Goal: Complete application form: Complete application form

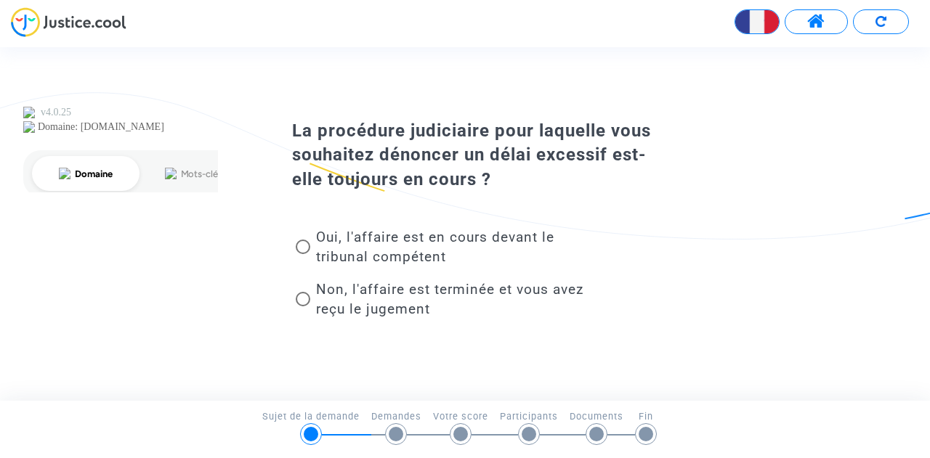
click at [456, 286] on span "Non, l'affaire est terminée et vous avez reçu le jugement" at bounding box center [449, 299] width 267 height 36
click at [303, 307] on input "Non, l'affaire est terminée et vous avez reçu le jugement" at bounding box center [302, 307] width 1 height 1
radio input "true"
click at [309, 301] on span at bounding box center [303, 299] width 15 height 15
click at [303, 307] on input "Non, l'affaire est terminée et vous avez reçu le jugement" at bounding box center [302, 307] width 1 height 1
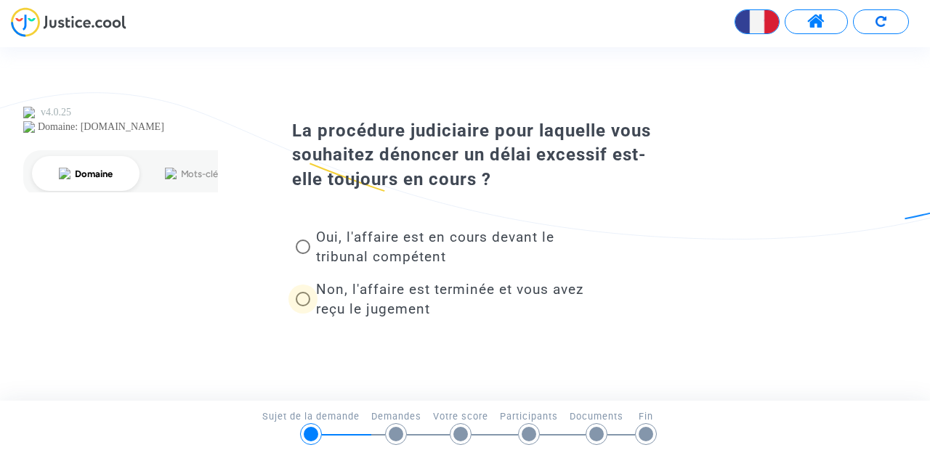
radio input "true"
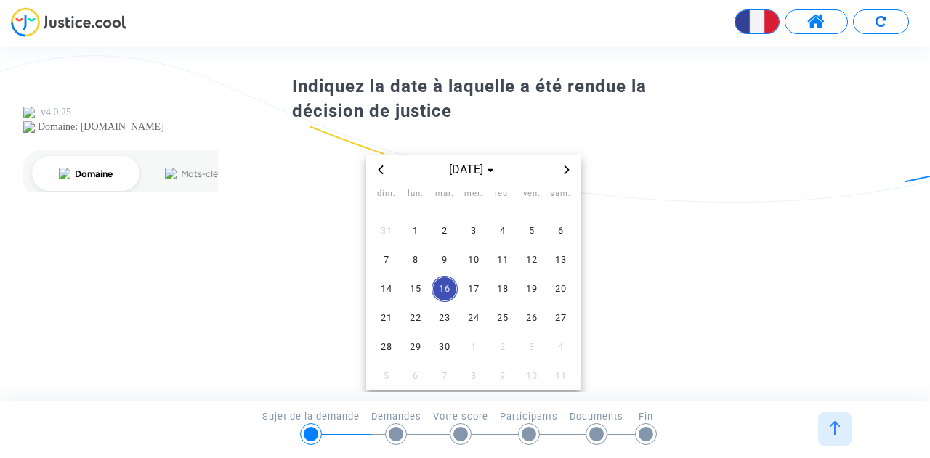
scroll to position [54, 0]
click at [410, 254] on span "8" at bounding box center [415, 259] width 26 height 26
click at [419, 263] on span "8" at bounding box center [415, 259] width 26 height 26
click at [420, 256] on span "8" at bounding box center [415, 259] width 26 height 26
click at [488, 174] on span "sept. 2025" at bounding box center [473, 169] width 60 height 17
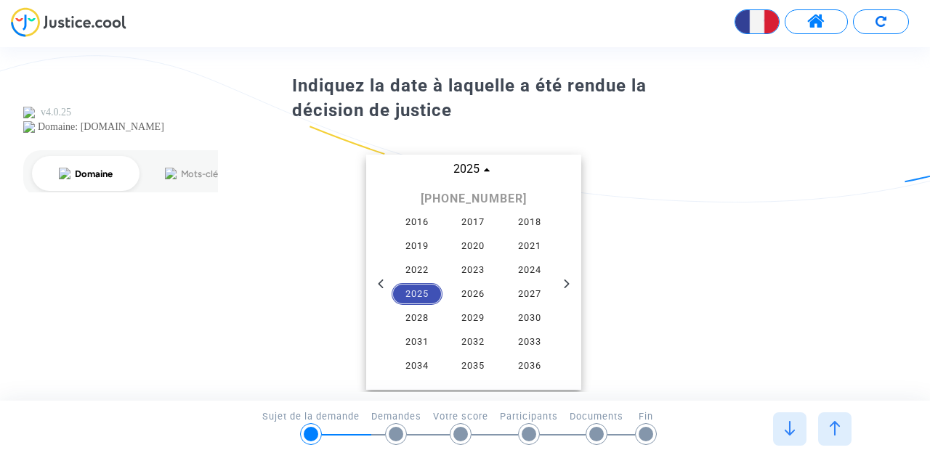
click at [417, 284] on span "2025" at bounding box center [416, 294] width 51 height 22
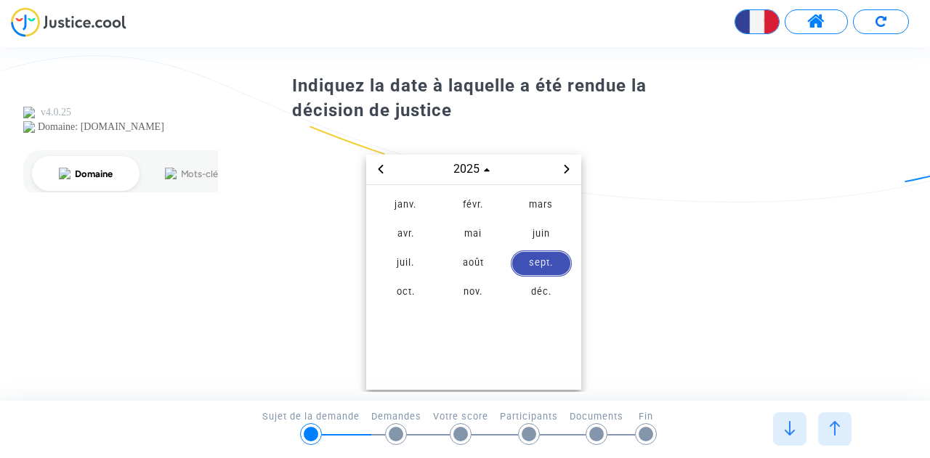
click at [524, 264] on span "sept." at bounding box center [541, 264] width 61 height 26
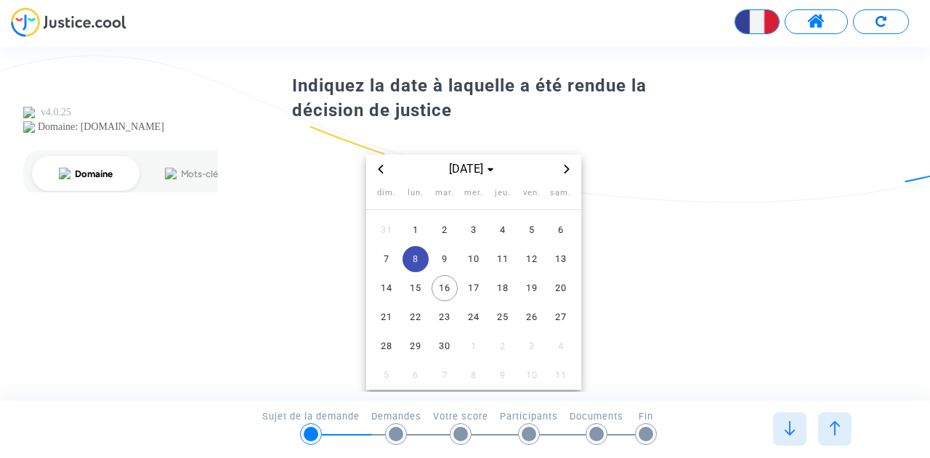
click at [403, 256] on span "8" at bounding box center [415, 259] width 26 height 26
click at [437, 259] on span "9" at bounding box center [444, 259] width 26 height 26
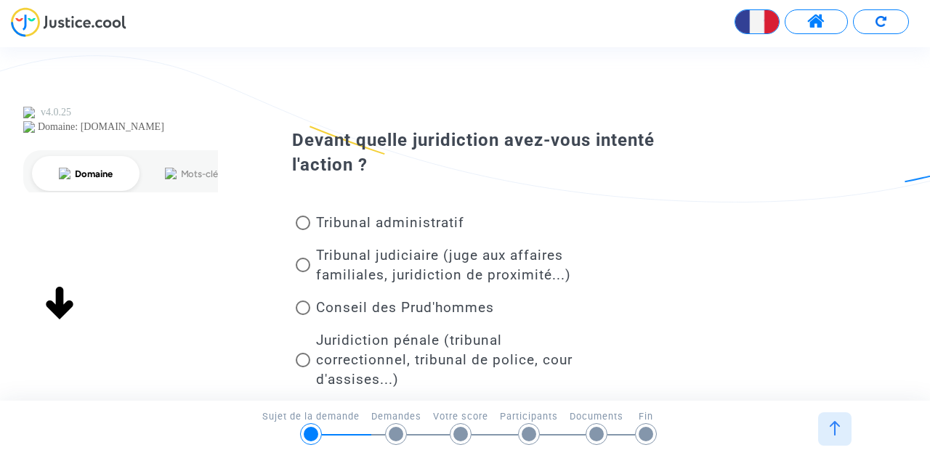
click at [305, 266] on span at bounding box center [303, 265] width 15 height 15
click at [303, 272] on input "Tribunal judiciaire (juge aux affaires familiales, juridiction de proximité...)" at bounding box center [302, 272] width 1 height 1
radio input "true"
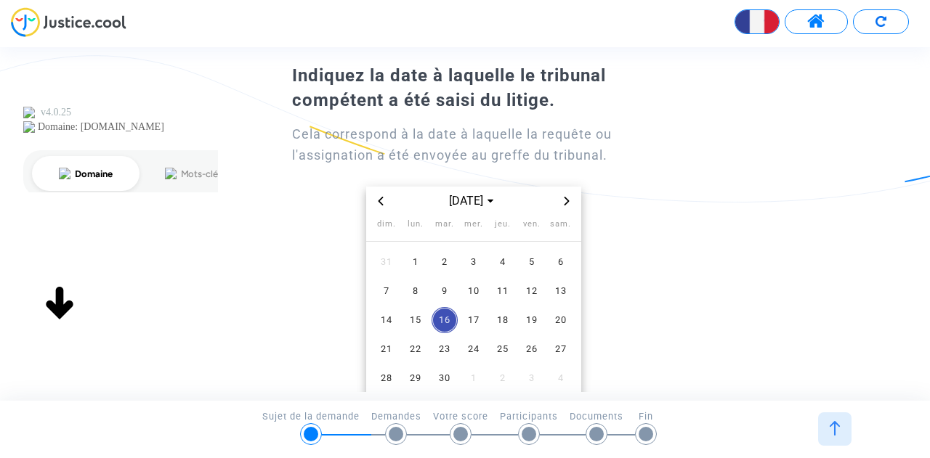
scroll to position [65, 0]
click at [468, 198] on span "sept. 2025" at bounding box center [473, 200] width 60 height 17
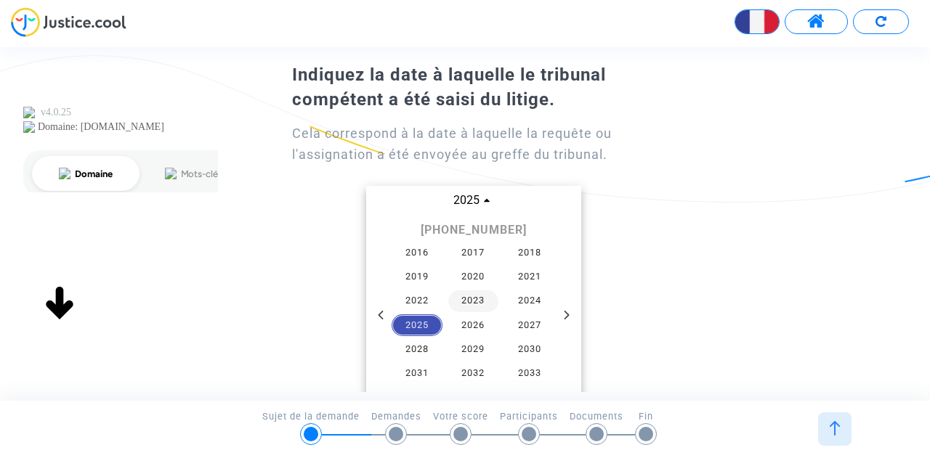
click at [457, 303] on span "2023" at bounding box center [473, 302] width 51 height 22
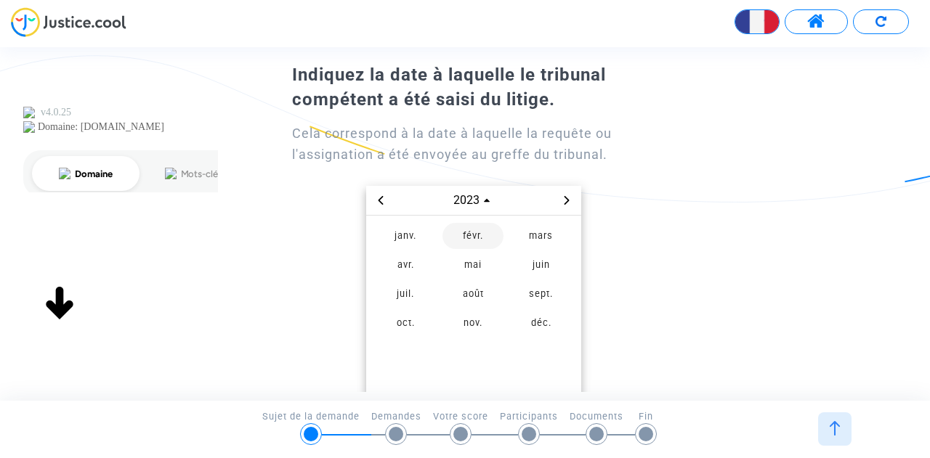
click at [474, 238] on span "févr." at bounding box center [472, 236] width 61 height 26
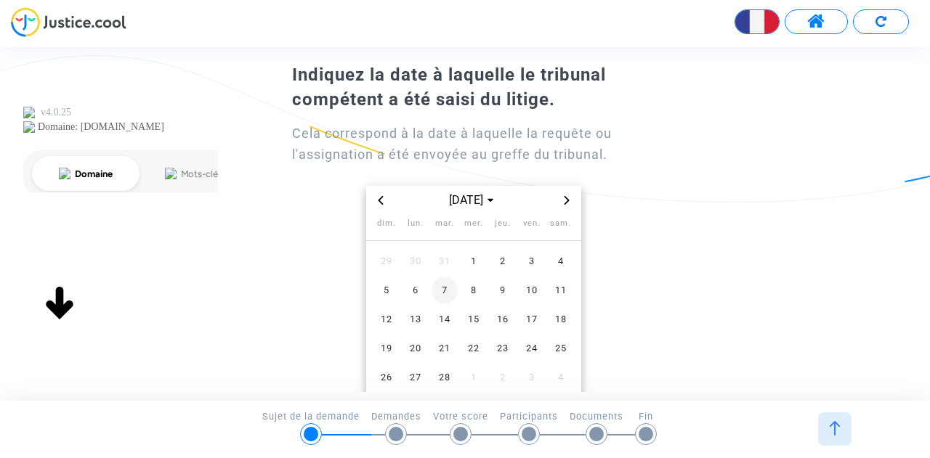
click at [449, 293] on span "7" at bounding box center [444, 290] width 26 height 26
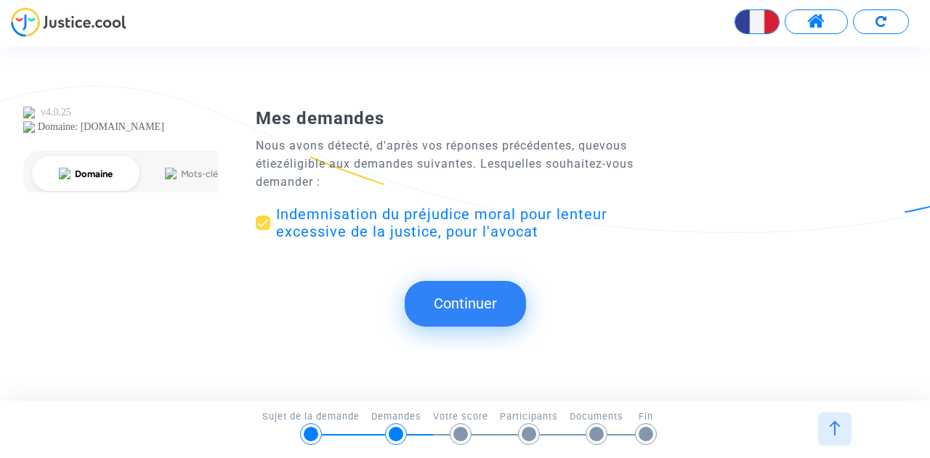
click at [480, 303] on button "Continuer" at bounding box center [465, 303] width 121 height 45
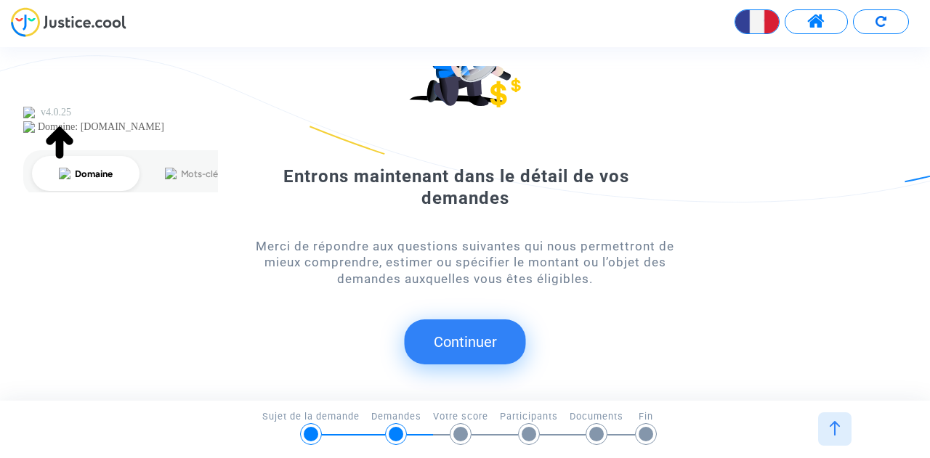
scroll to position [125, 0]
click at [475, 349] on button "Continuer" at bounding box center [465, 342] width 121 height 45
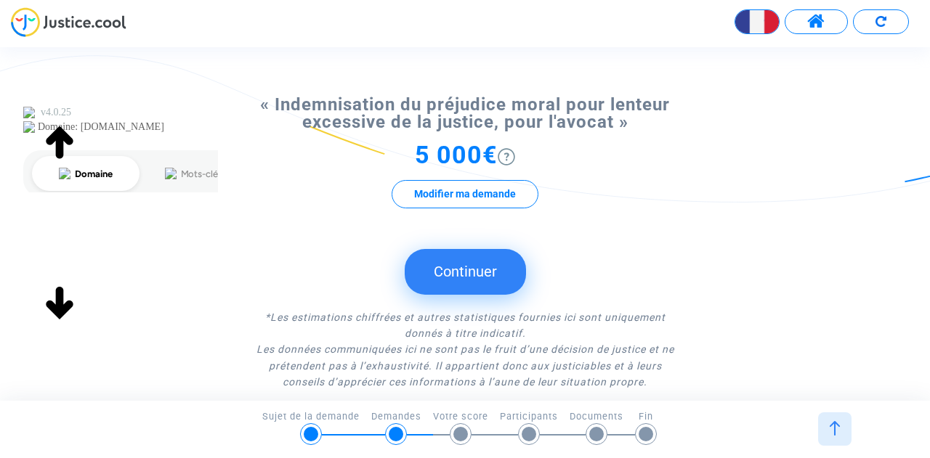
scroll to position [137, 0]
click at [474, 275] on button "Continuer" at bounding box center [465, 270] width 121 height 45
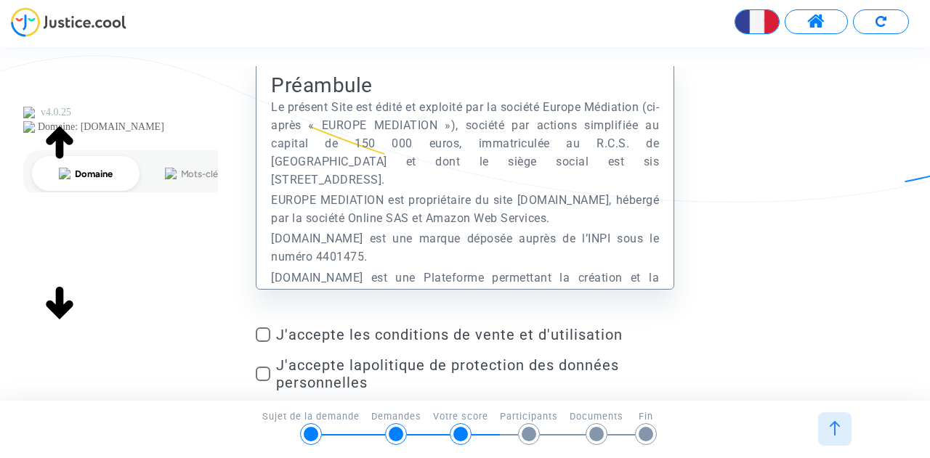
scroll to position [67, 0]
click at [261, 330] on span at bounding box center [263, 335] width 15 height 15
click at [262, 342] on input "J'accepte les conditions de vente et d'utilisation" at bounding box center [262, 342] width 1 height 1
checkbox input "true"
click at [263, 376] on span at bounding box center [263, 374] width 15 height 15
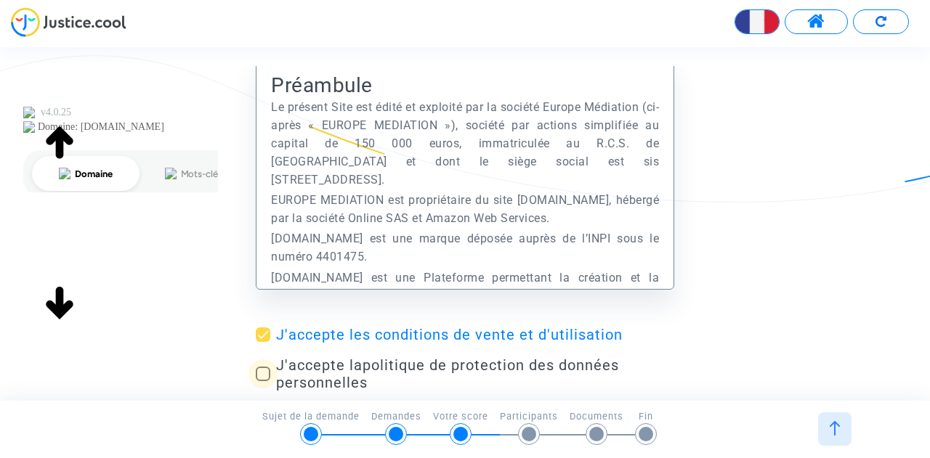
click at [263, 381] on input "J'accepte la politique de protection des données personnelles" at bounding box center [262, 381] width 1 height 1
checkbox input "true"
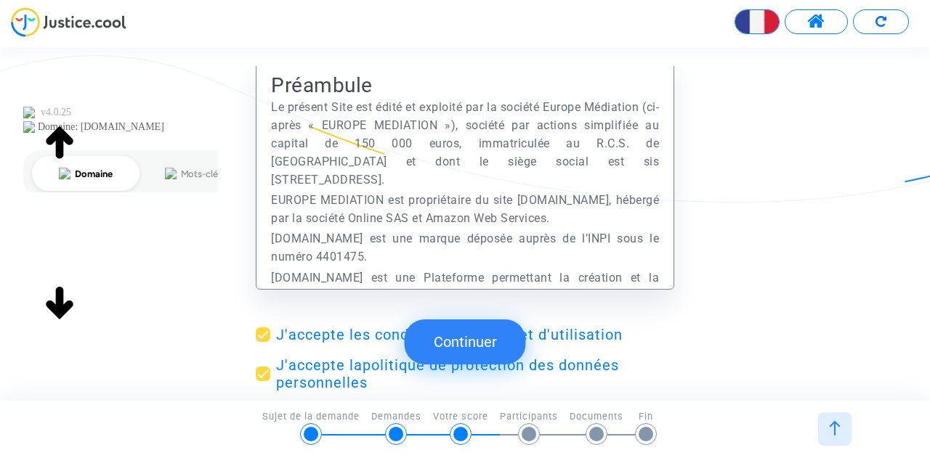
click at [462, 344] on button "Continuer" at bounding box center [465, 342] width 121 height 45
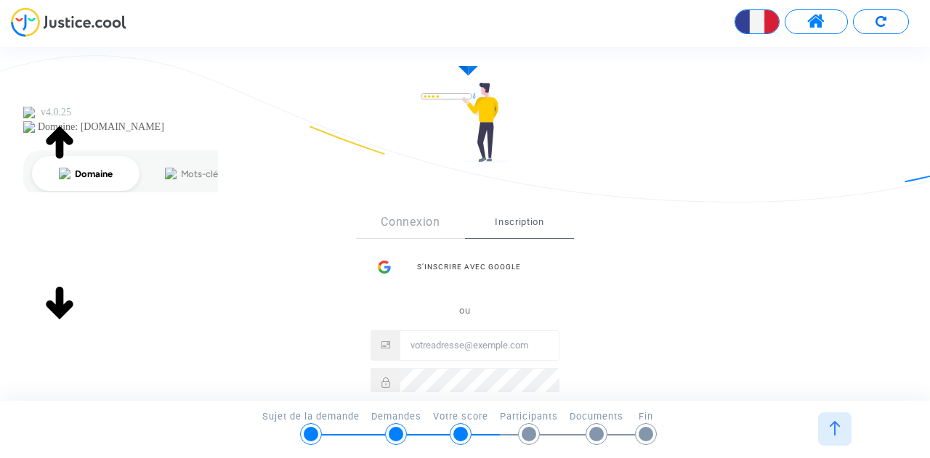
scroll to position [107, 0]
drag, startPoint x: 686, startPoint y: 278, endPoint x: 427, endPoint y: 222, distance: 264.7
click at [427, 222] on link "Connexion" at bounding box center [410, 222] width 109 height 32
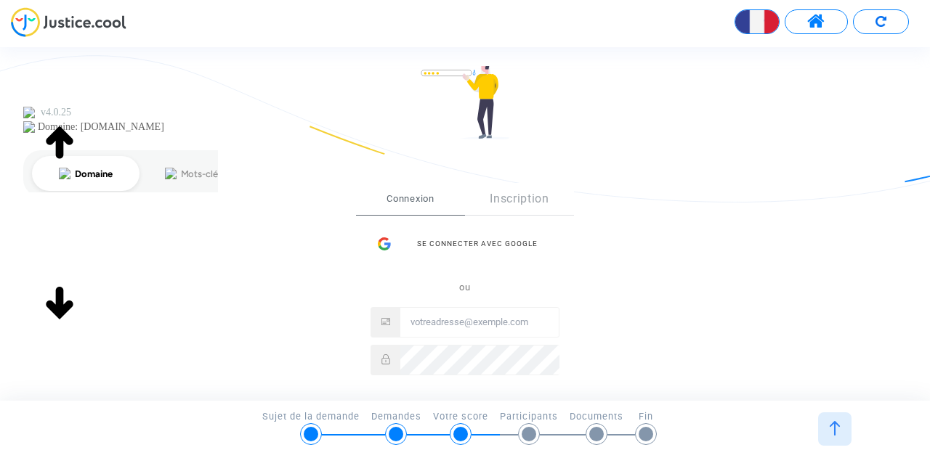
scroll to position [131, 0]
click at [487, 247] on div "Se connecter avec Google" at bounding box center [464, 243] width 189 height 29
click at [151, 121] on div "Se connecter Connexion Inscription Se connecter avec Google ou Mot de passe oub…" at bounding box center [465, 252] width 930 height 519
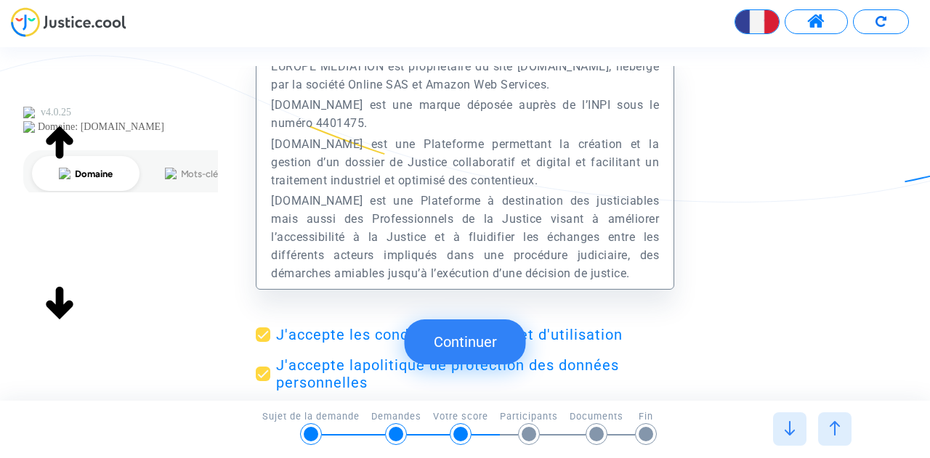
scroll to position [135, 0]
click at [472, 345] on button "Continuer" at bounding box center [465, 342] width 121 height 45
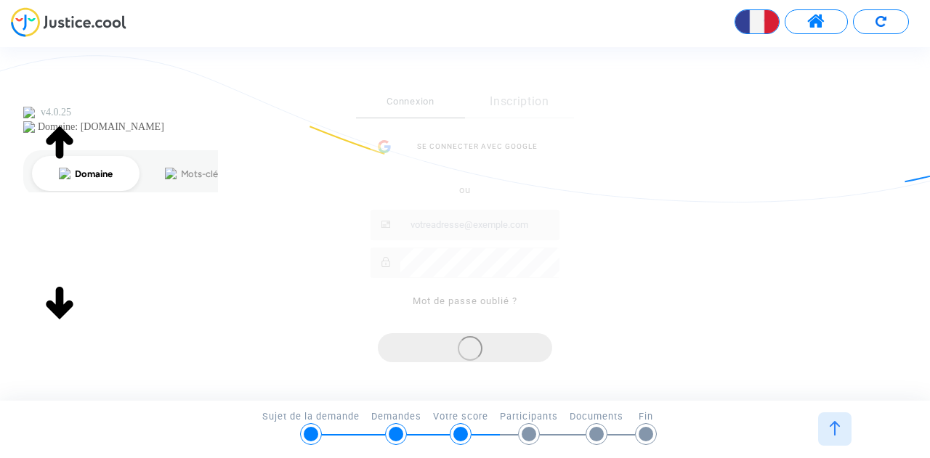
scroll to position [227, 0]
click at [468, 153] on div "Connexion Inscription Se connecter avec Google ou Mot de passe oublié ?" at bounding box center [465, 205] width 218 height 238
click at [508, 117] on div "Connexion Inscription Se connecter avec Google ou Mot de passe oublié ?" at bounding box center [465, 205] width 218 height 238
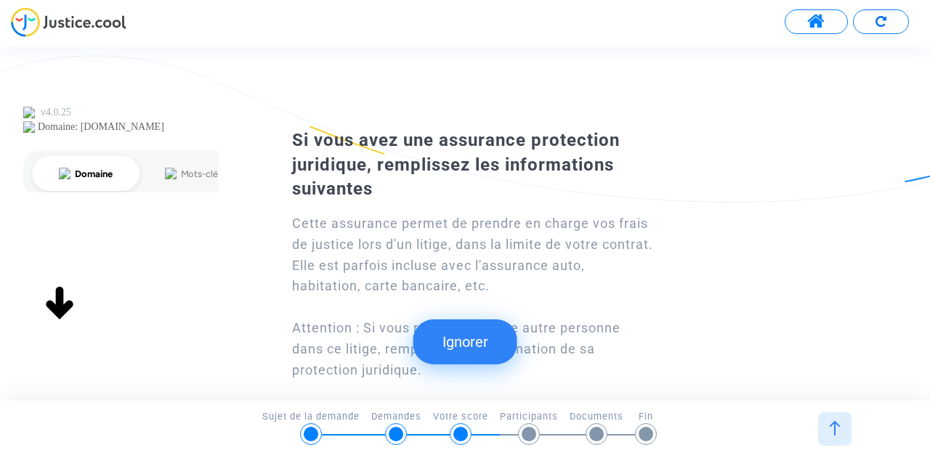
scroll to position [71, 0]
